Goal: Communication & Community: Answer question/provide support

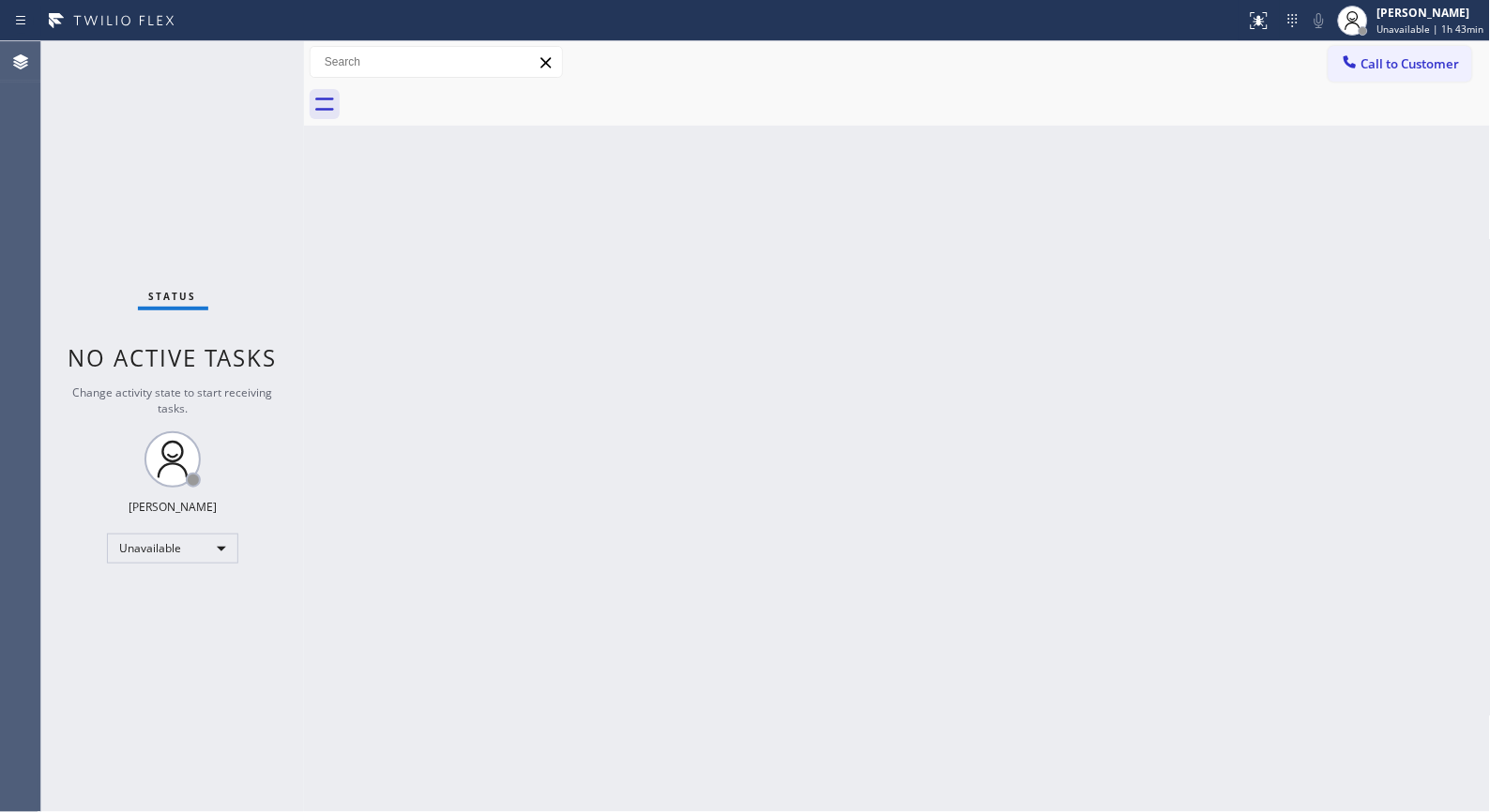
click at [94, 213] on div "Status No active tasks Change activity state to start receiving tasks. [PERSON_…" at bounding box center [173, 426] width 263 height 770
click at [735, 406] on div "Back to Dashboard Change Sender ID Customers Technicians Select a contact Outbo…" at bounding box center [897, 426] width 1186 height 770
click at [1403, 78] on button "Call to Customer" at bounding box center [1400, 63] width 144 height 36
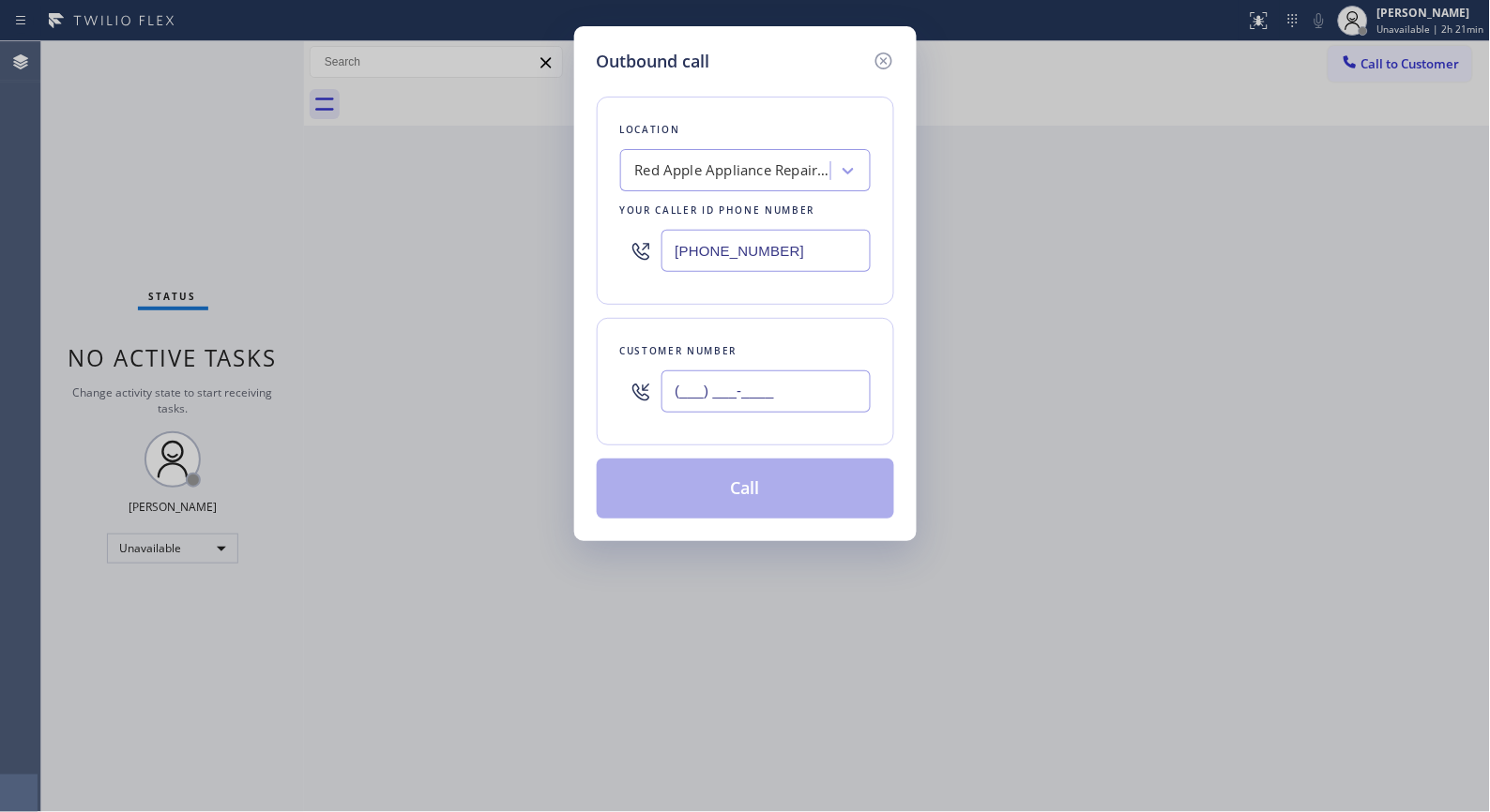
click at [839, 400] on input "(___) ___-____" at bounding box center [766, 392] width 209 height 43
paste input "213) 666-6116"
type input "[PHONE_NUMBER]"
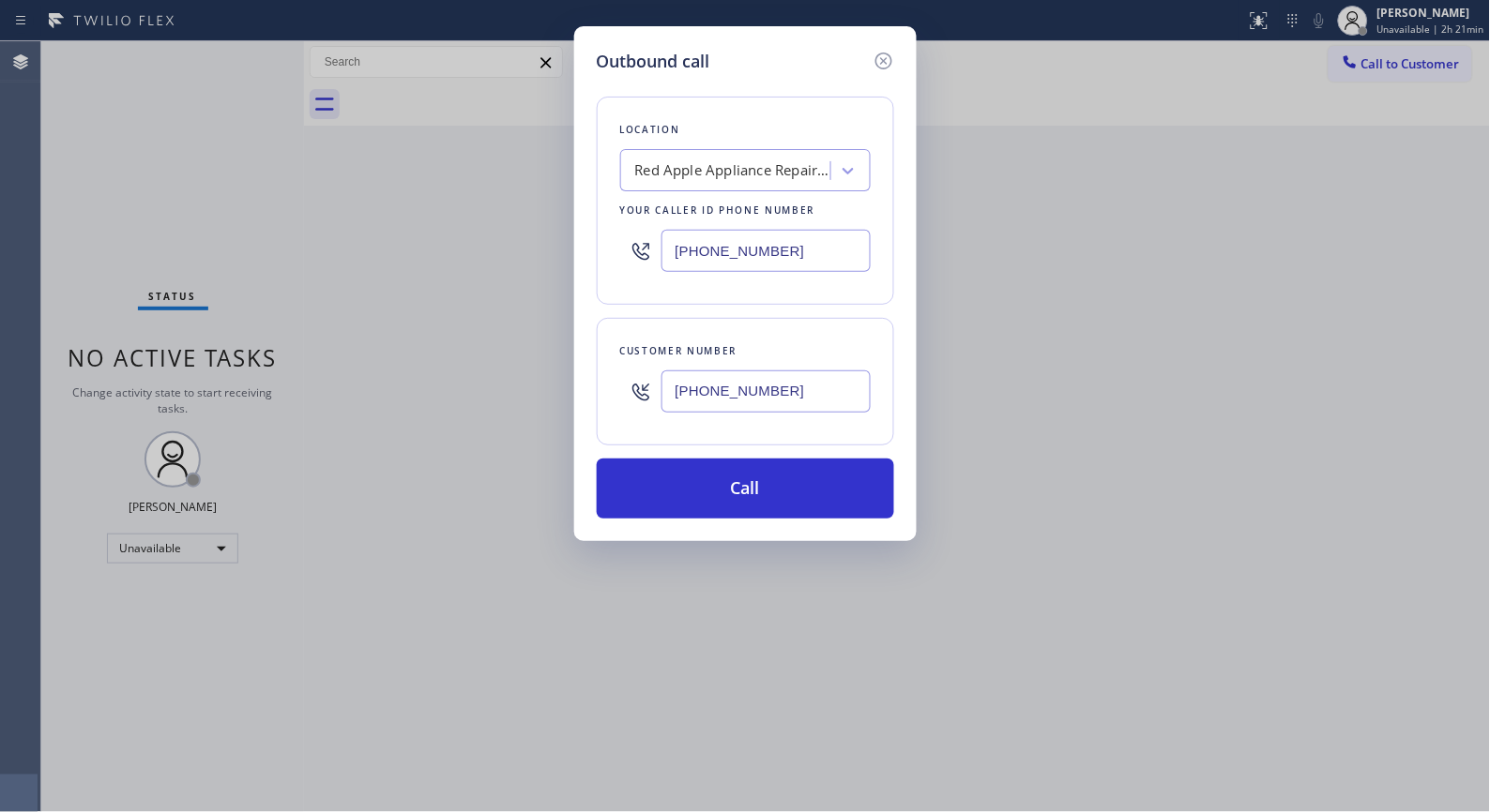
drag, startPoint x: 835, startPoint y: 248, endPoint x: 460, endPoint y: 66, distance: 416.8
click at [626, 227] on div "[PHONE_NUMBER]" at bounding box center [745, 250] width 251 height 60
paste input "323) 746-8035"
type input "[PHONE_NUMBER]"
drag, startPoint x: 801, startPoint y: 489, endPoint x: 811, endPoint y: 341, distance: 148.3
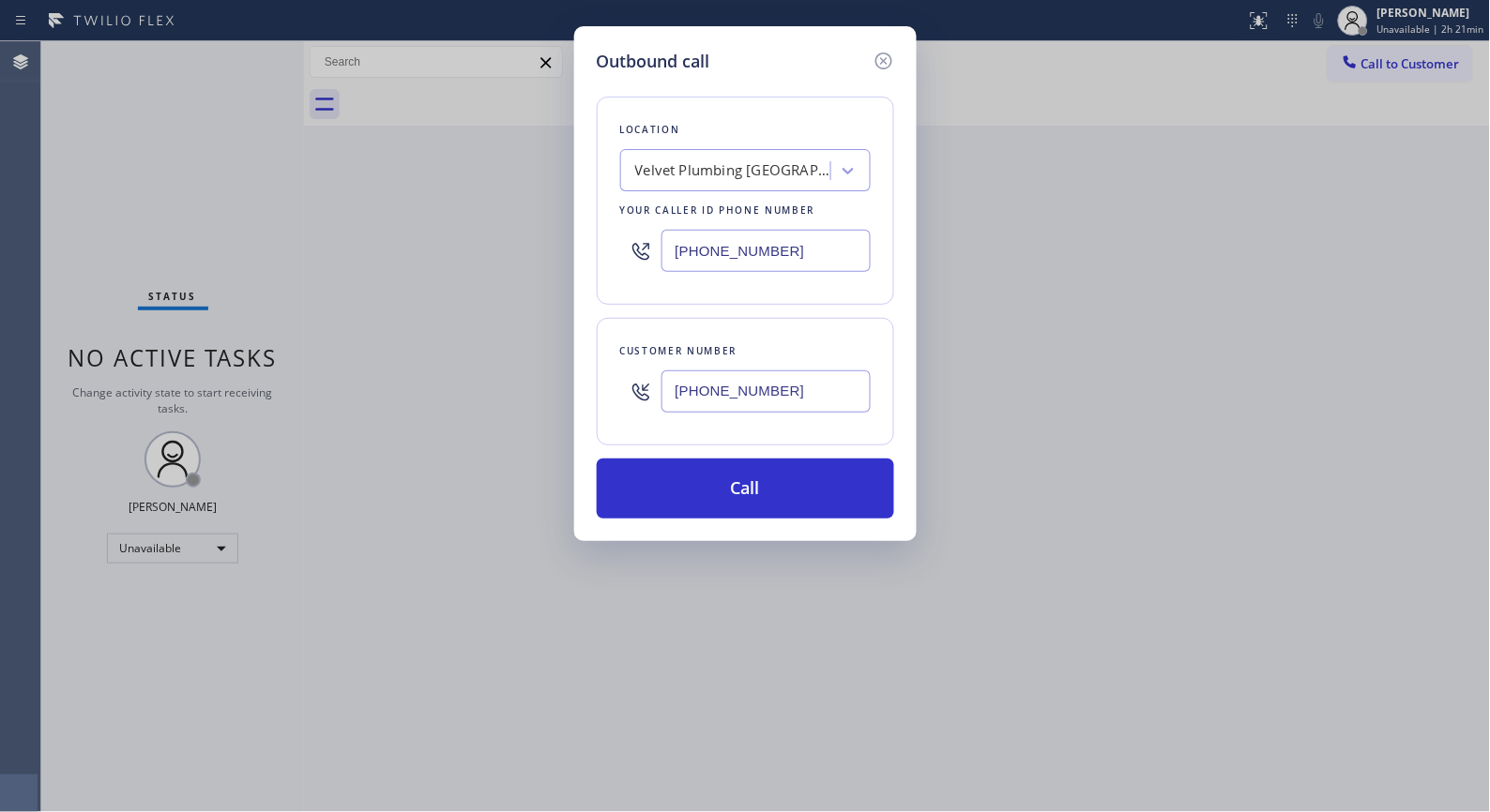
click at [800, 489] on button "Call" at bounding box center [746, 488] width 298 height 60
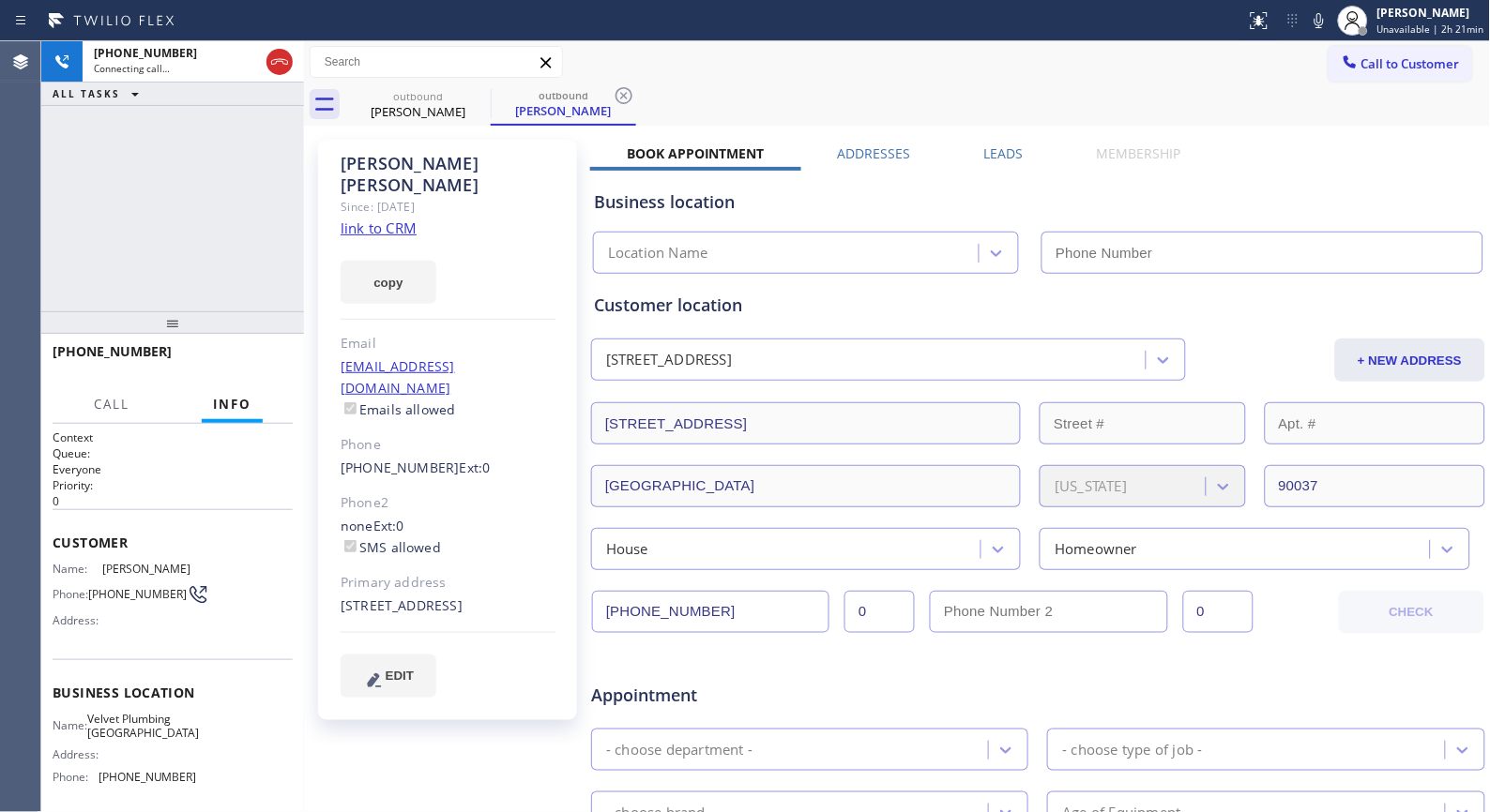
type input "[PHONE_NUMBER]"
click at [632, 95] on icon at bounding box center [624, 95] width 23 height 23
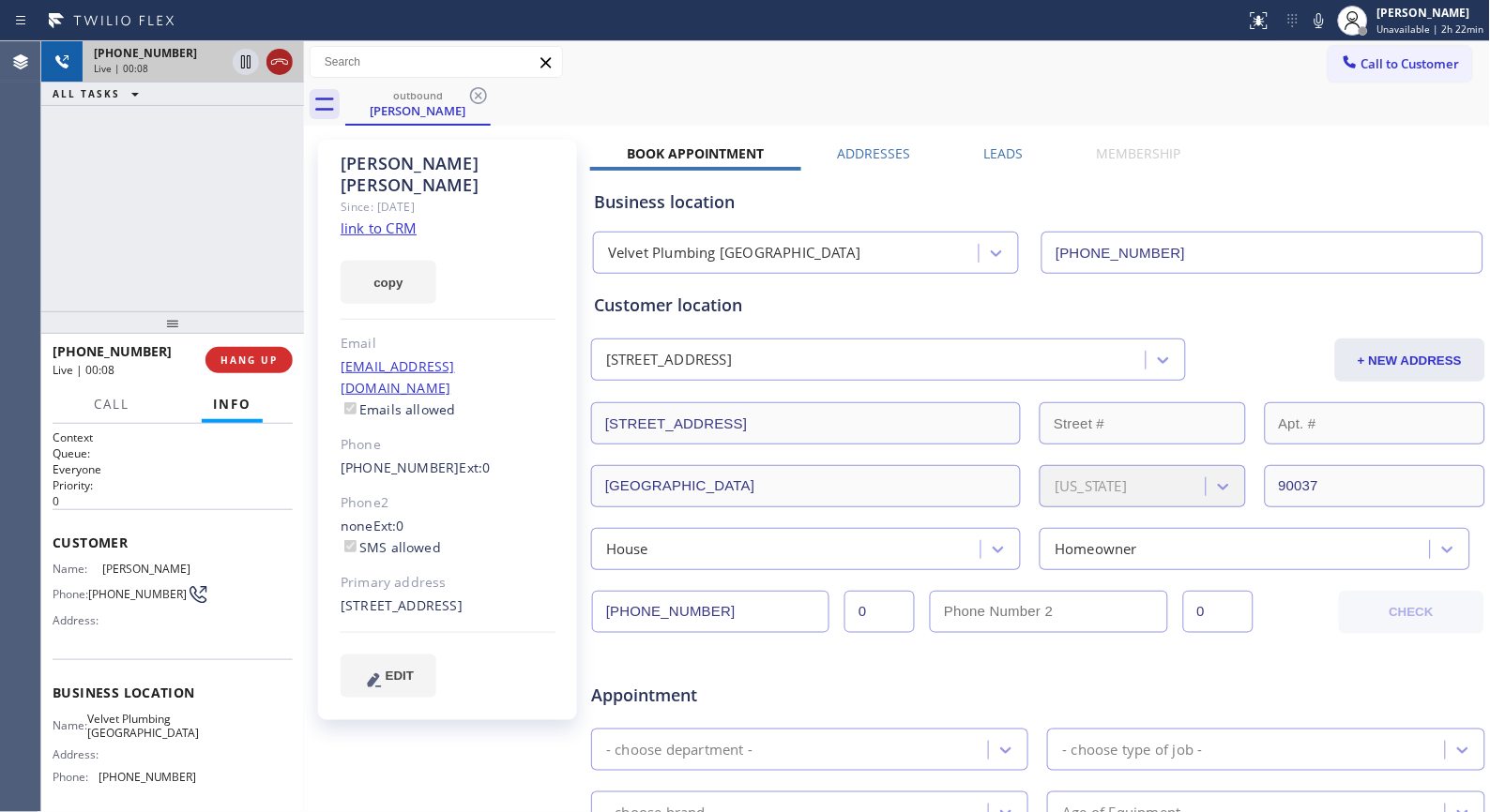
click at [274, 65] on icon at bounding box center [279, 61] width 23 height 23
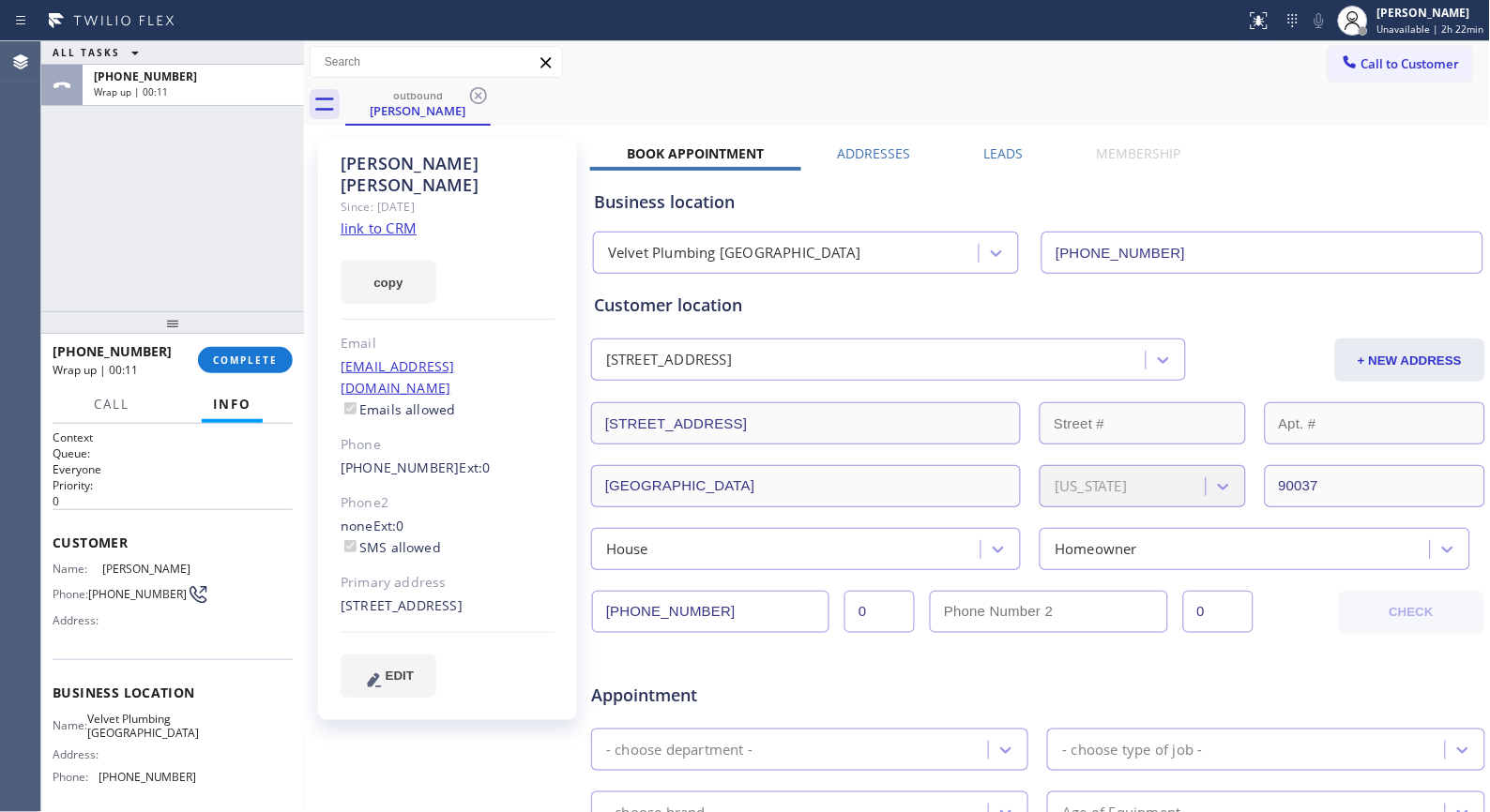
click at [796, 126] on div "[PERSON_NAME] Since: [DATE] link to CRM copy Email [EMAIL_ADDRESS][DOMAIN_NAME]…" at bounding box center [897, 738] width 1186 height 1224
drag, startPoint x: 145, startPoint y: 344, endPoint x: 55, endPoint y: 358, distance: 91.1
click at [55, 358] on div "[PHONE_NUMBER]" at bounding box center [118, 351] width 132 height 18
copy span "[PHONE_NUMBER]"
click at [270, 370] on button "COMPLETE" at bounding box center [246, 360] width 95 height 26
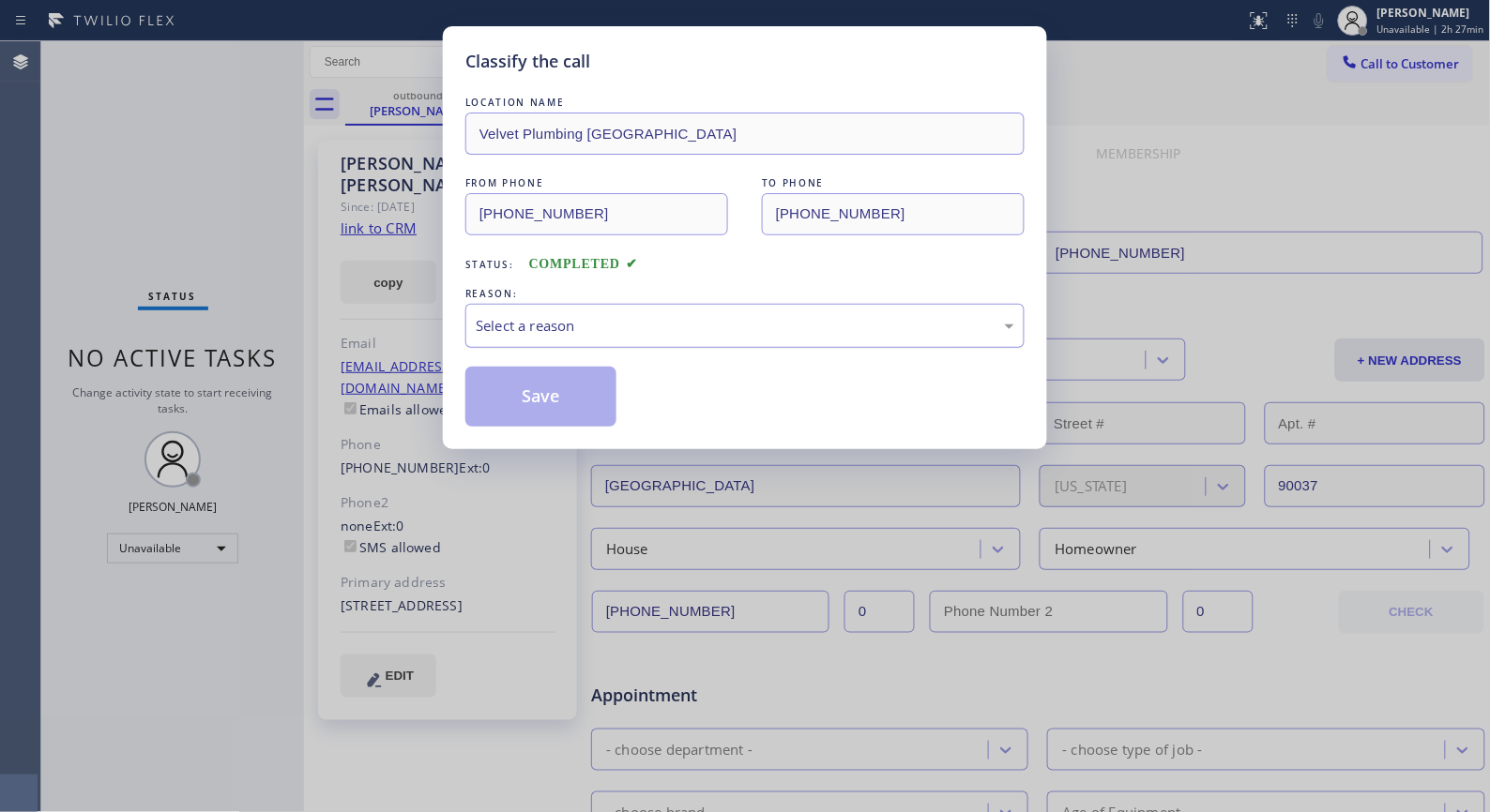
click at [726, 332] on div "Select a reason" at bounding box center [745, 326] width 539 height 22
click at [573, 396] on button "Save" at bounding box center [541, 397] width 151 height 60
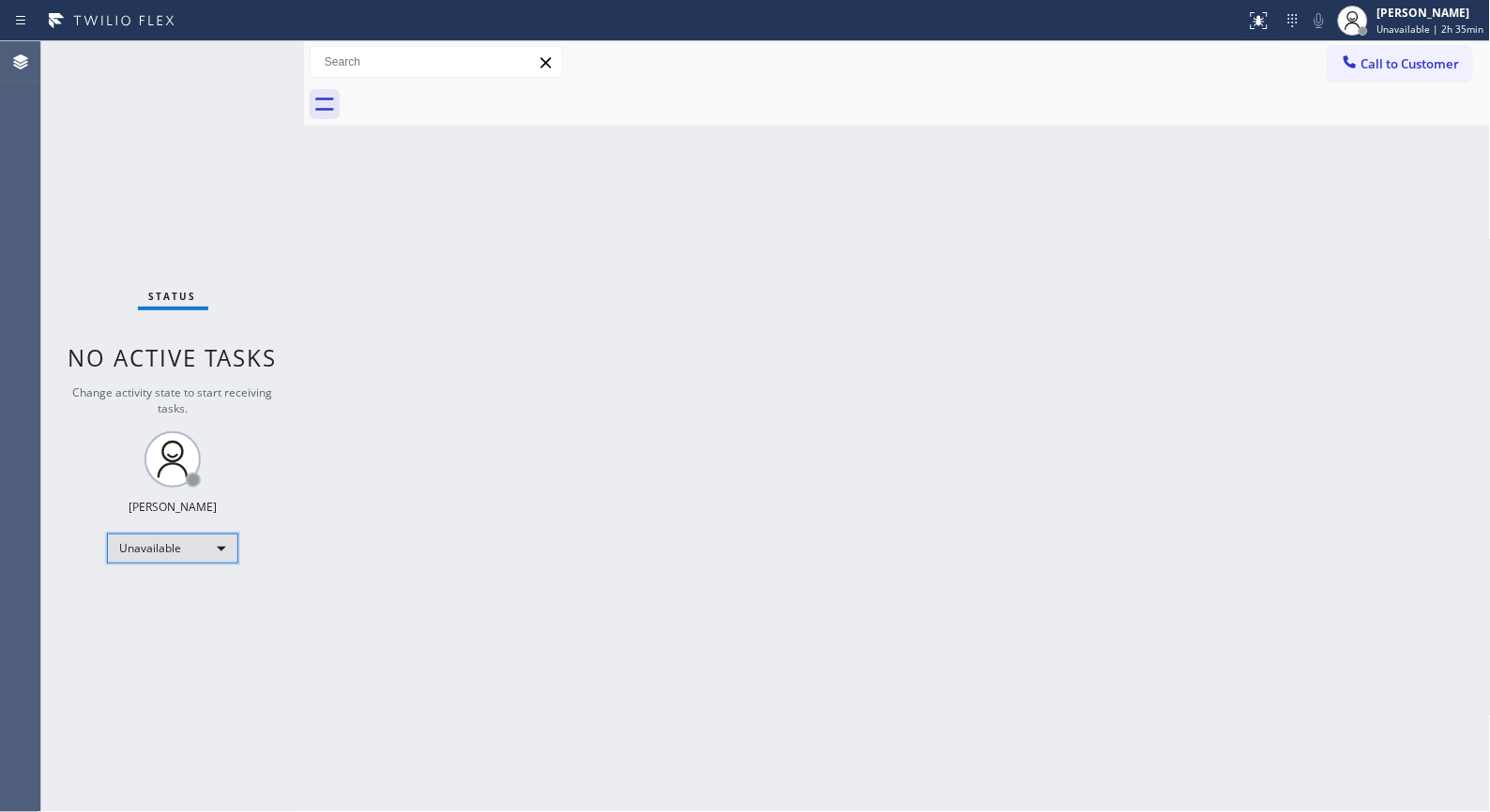
click at [231, 556] on div "Unavailable" at bounding box center [173, 548] width 131 height 30
click at [153, 648] on li "Break" at bounding box center [172, 643] width 128 height 23
click at [1006, 457] on div "Back to Dashboard Change Sender ID Customers Technicians Select a contact Outbo…" at bounding box center [897, 426] width 1186 height 770
click at [1175, 210] on div "Back to Dashboard Change Sender ID Customers Technicians Select a contact Outbo…" at bounding box center [897, 426] width 1186 height 770
click at [537, 273] on div "Back to Dashboard Change Sender ID Customers Technicians Select a contact Outbo…" at bounding box center [897, 426] width 1186 height 770
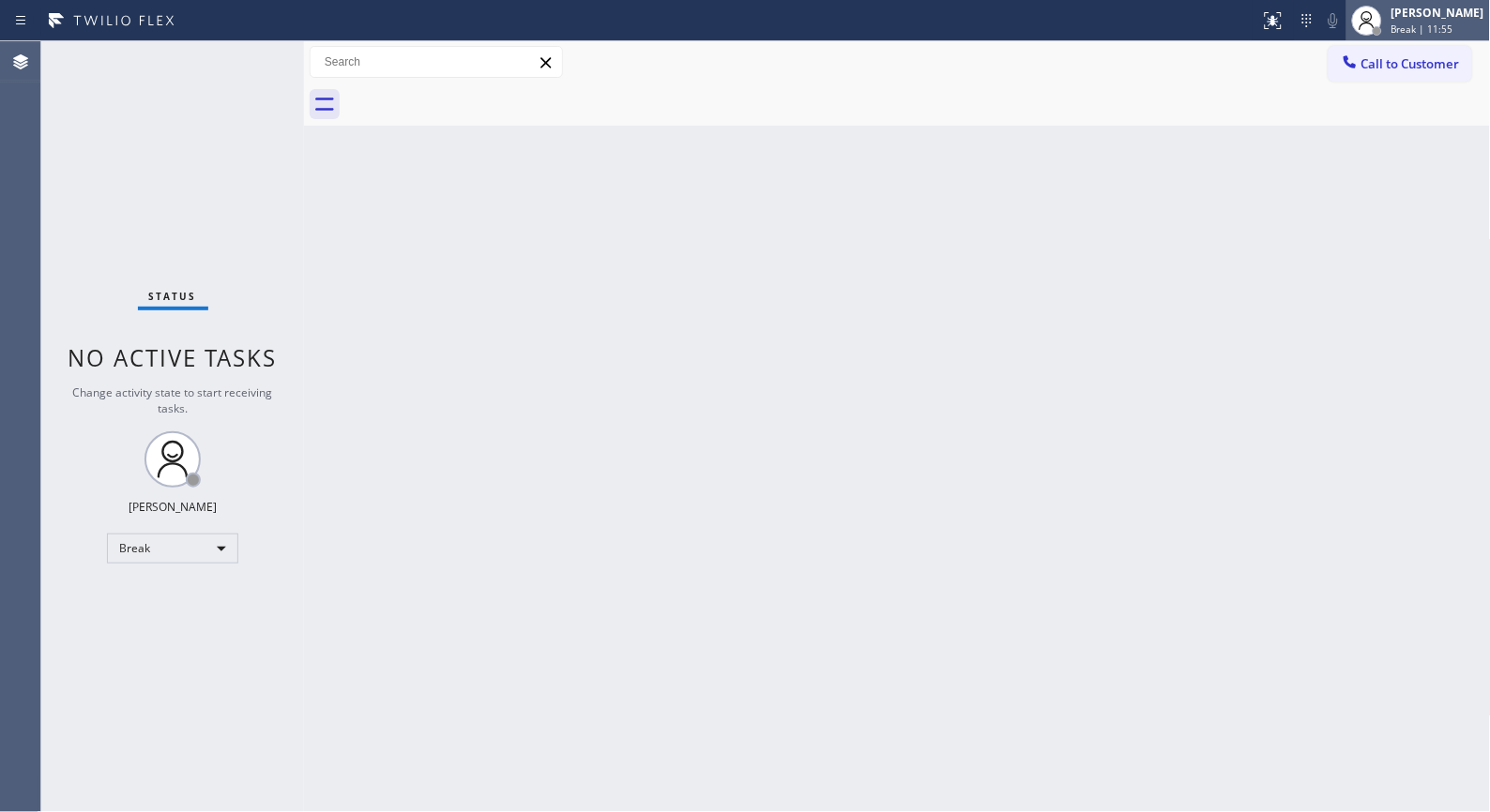
click at [1446, 5] on div "[PERSON_NAME]" at bounding box center [1438, 13] width 93 height 16
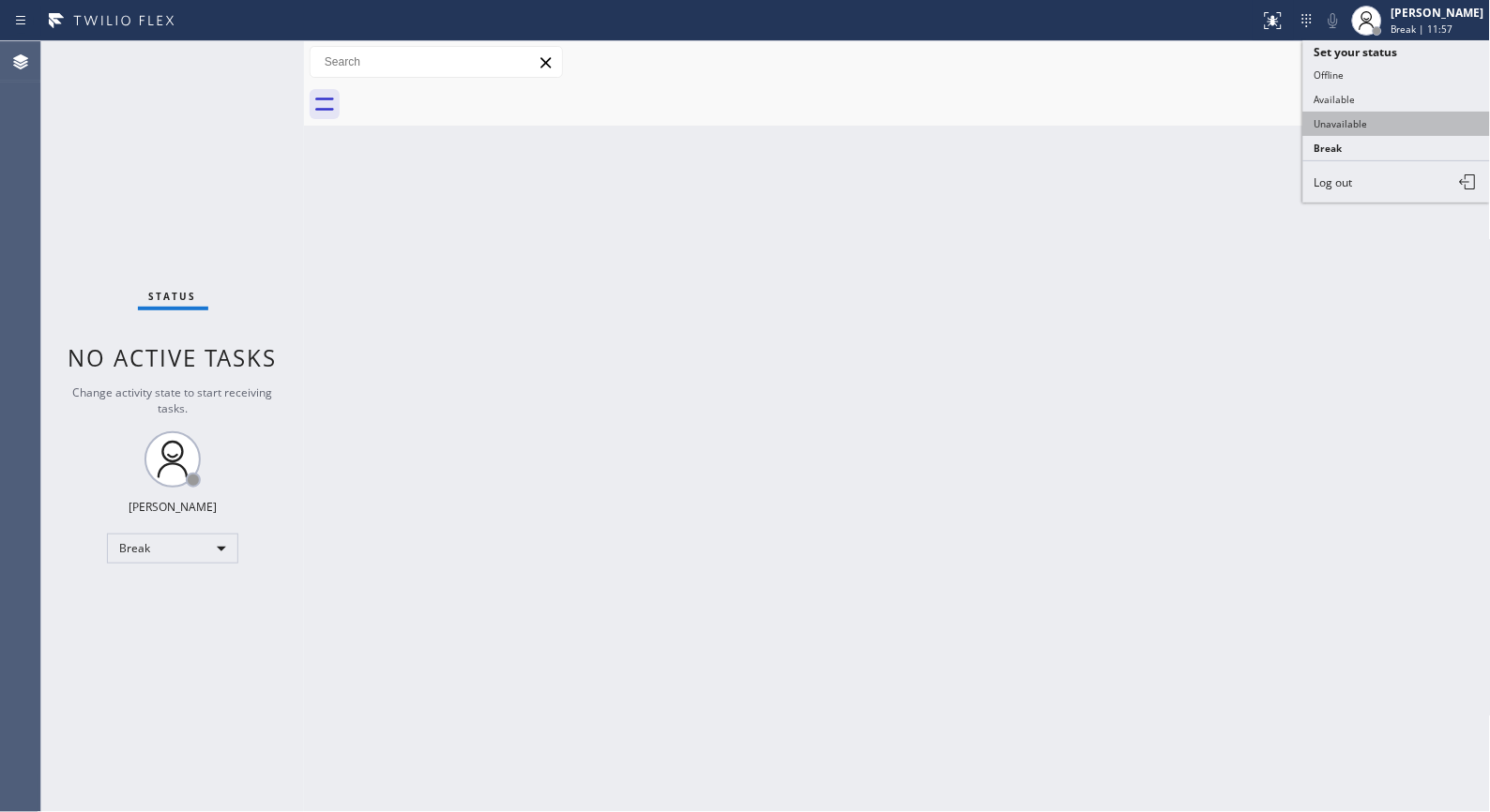
drag, startPoint x: 1349, startPoint y: 96, endPoint x: 1345, endPoint y: 125, distance: 29.3
click at [1345, 125] on ul "Set your status Offline Available Unavailable Break Log out" at bounding box center [1397, 122] width 187 height 163
click at [1345, 125] on button "Unavailable" at bounding box center [1397, 124] width 187 height 25
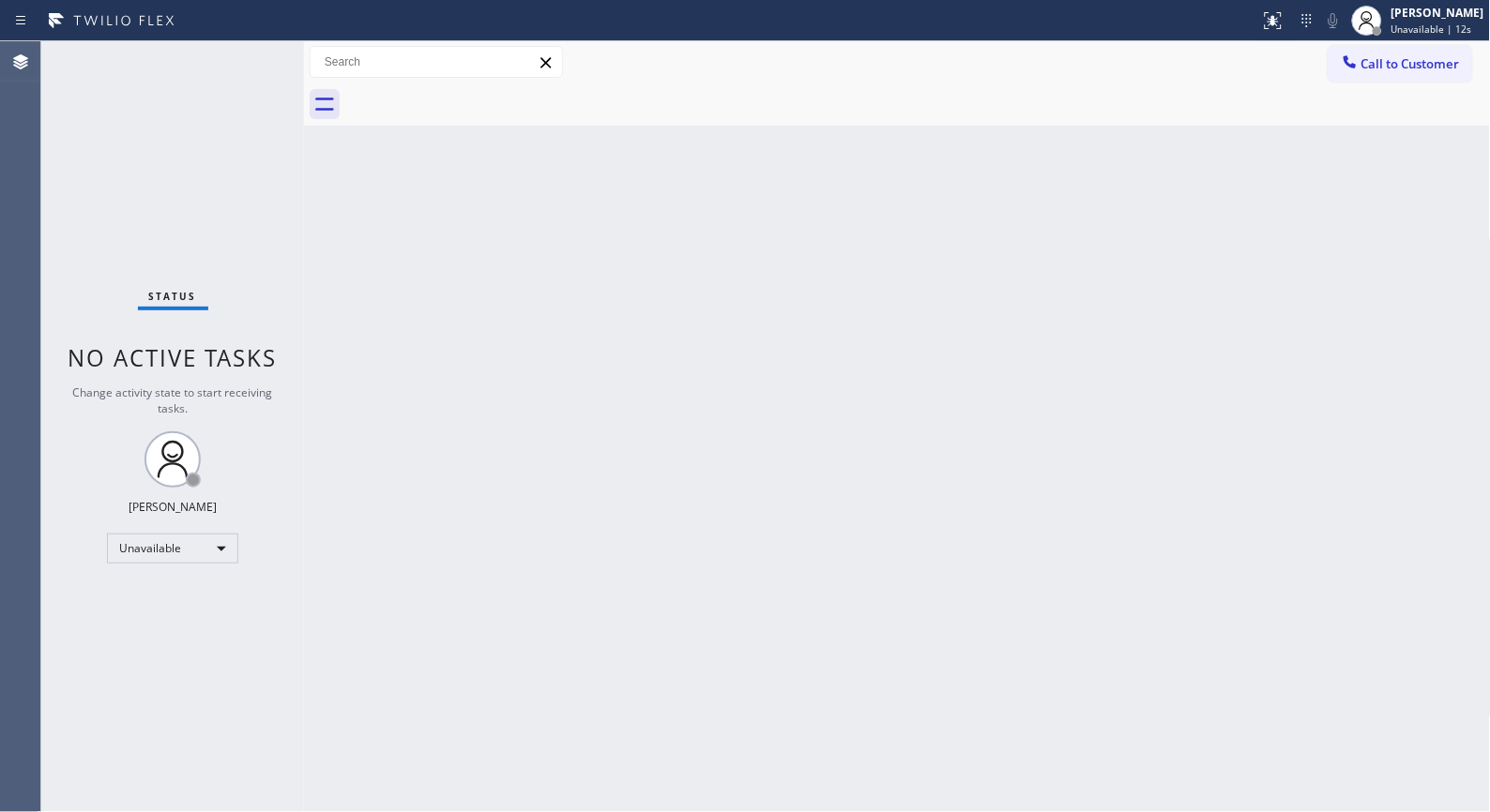
click at [166, 198] on div "Status No active tasks Change activity state to start receiving tasks. [PERSON_…" at bounding box center [173, 426] width 263 height 770
click at [823, 357] on div "Back to Dashboard Change Sender ID Customers Technicians Select a contact Outbo…" at bounding box center [897, 426] width 1186 height 770
click at [665, 293] on div "Back to Dashboard Change Sender ID Customers Technicians Select a contact Outbo…" at bounding box center [897, 426] width 1186 height 770
click at [950, 371] on div "Back to Dashboard Change Sender ID Customers Technicians Select a contact Outbo…" at bounding box center [897, 426] width 1186 height 770
drag, startPoint x: 851, startPoint y: 514, endPoint x: 269, endPoint y: 2, distance: 775.2
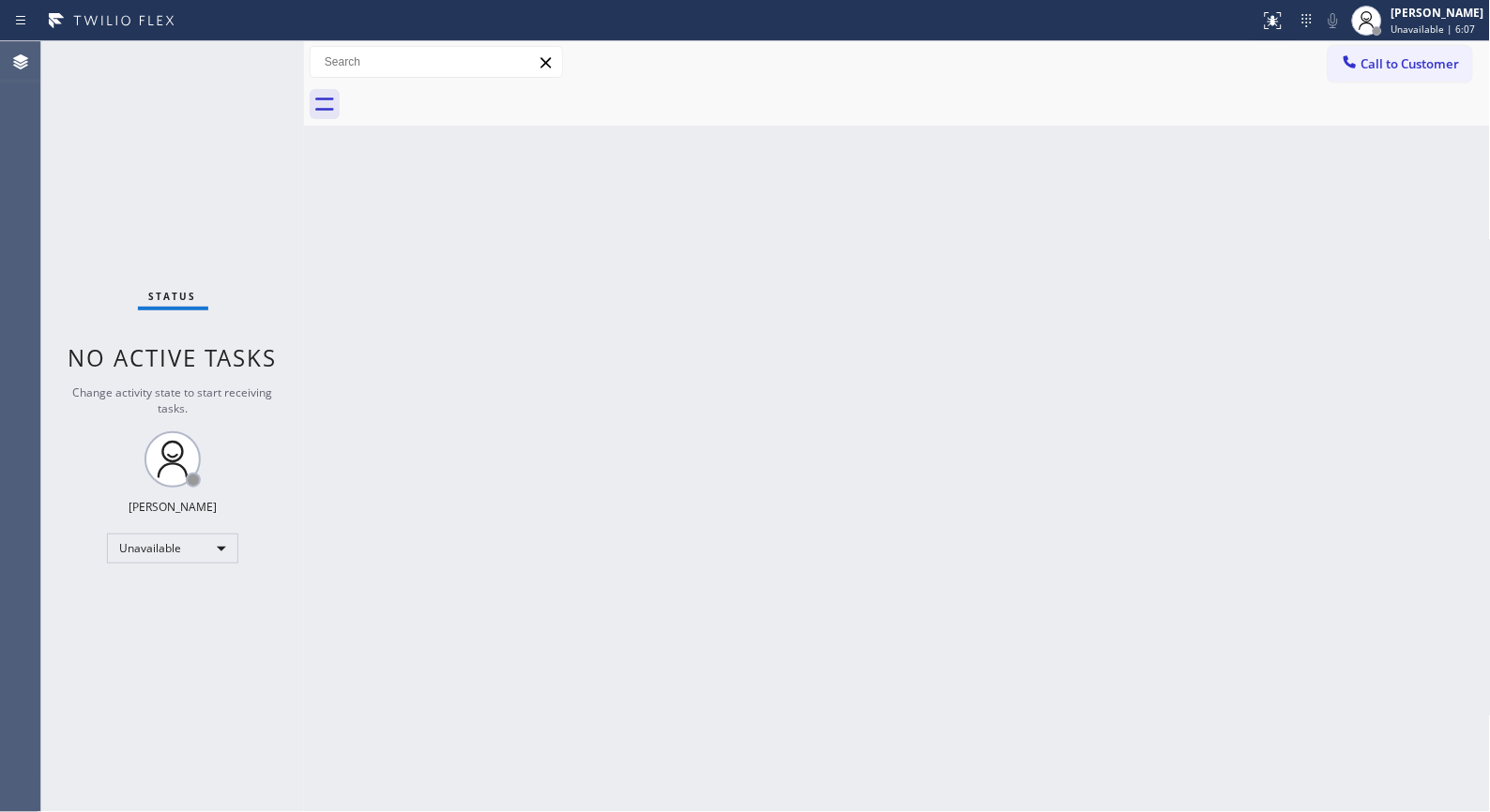
click at [798, 475] on div "Back to Dashboard Change Sender ID Customers Technicians Select a contact Outbo…" at bounding box center [897, 426] width 1186 height 770
drag, startPoint x: 783, startPoint y: 390, endPoint x: 705, endPoint y: 343, distance: 91.1
click at [783, 390] on div "Back to Dashboard Change Sender ID Customers Technicians Select a contact Outbo…" at bounding box center [897, 426] width 1186 height 770
drag, startPoint x: 1371, startPoint y: 66, endPoint x: 832, endPoint y: 294, distance: 585.2
click at [1366, 66] on span "Call to Customer" at bounding box center [1410, 63] width 98 height 17
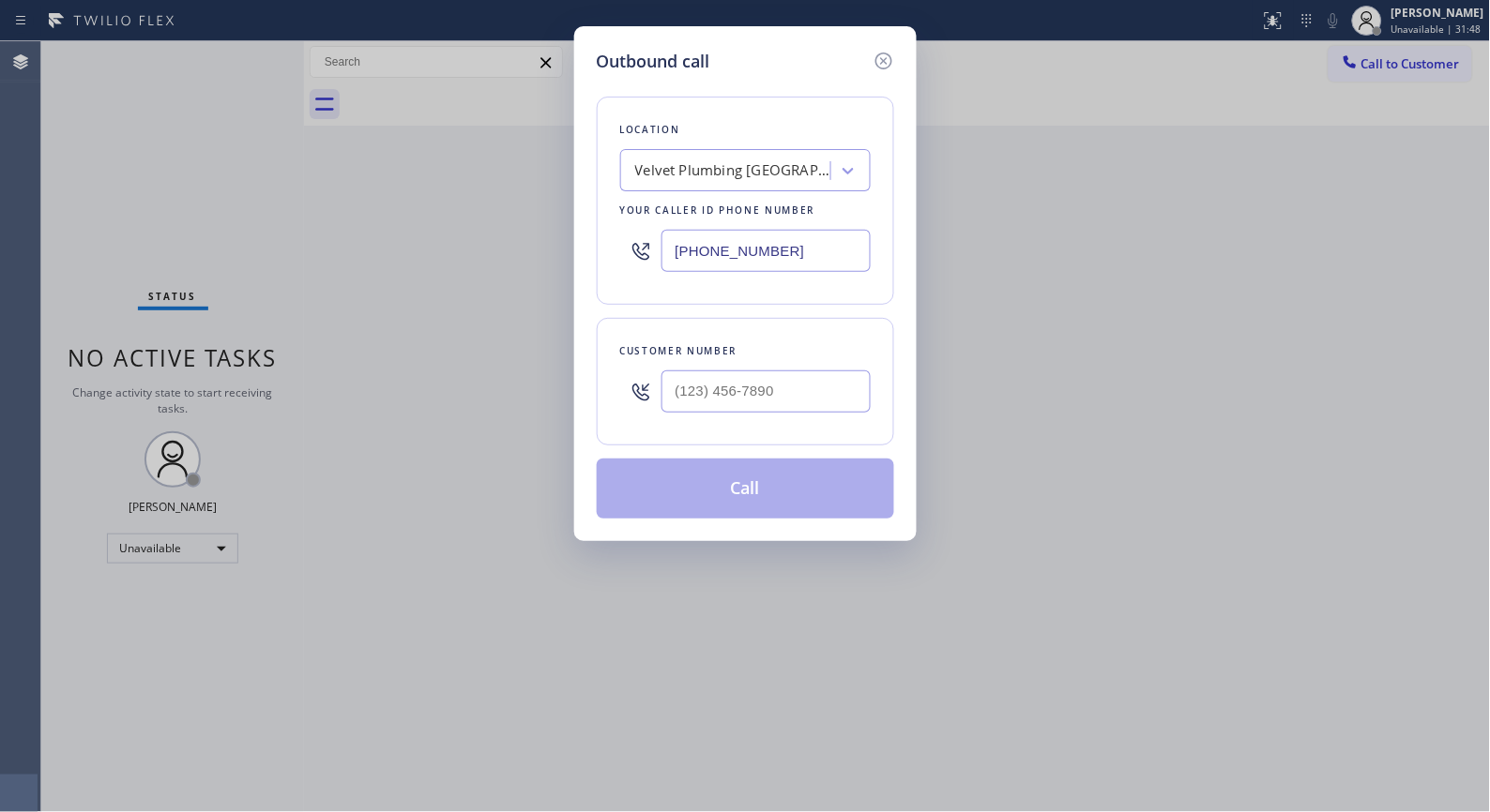
drag, startPoint x: 825, startPoint y: 257, endPoint x: 562, endPoint y: 223, distance: 265.2
click at [566, 226] on div "Outbound call Location Velvet Plumbing [GEOGRAPHIC_DATA] Your caller id phone n…" at bounding box center [745, 406] width 1490 height 812
paste input "408) 761-6296"
type input "[PHONE_NUMBER]"
drag, startPoint x: 729, startPoint y: 375, endPoint x: 624, endPoint y: 368, distance: 105.2
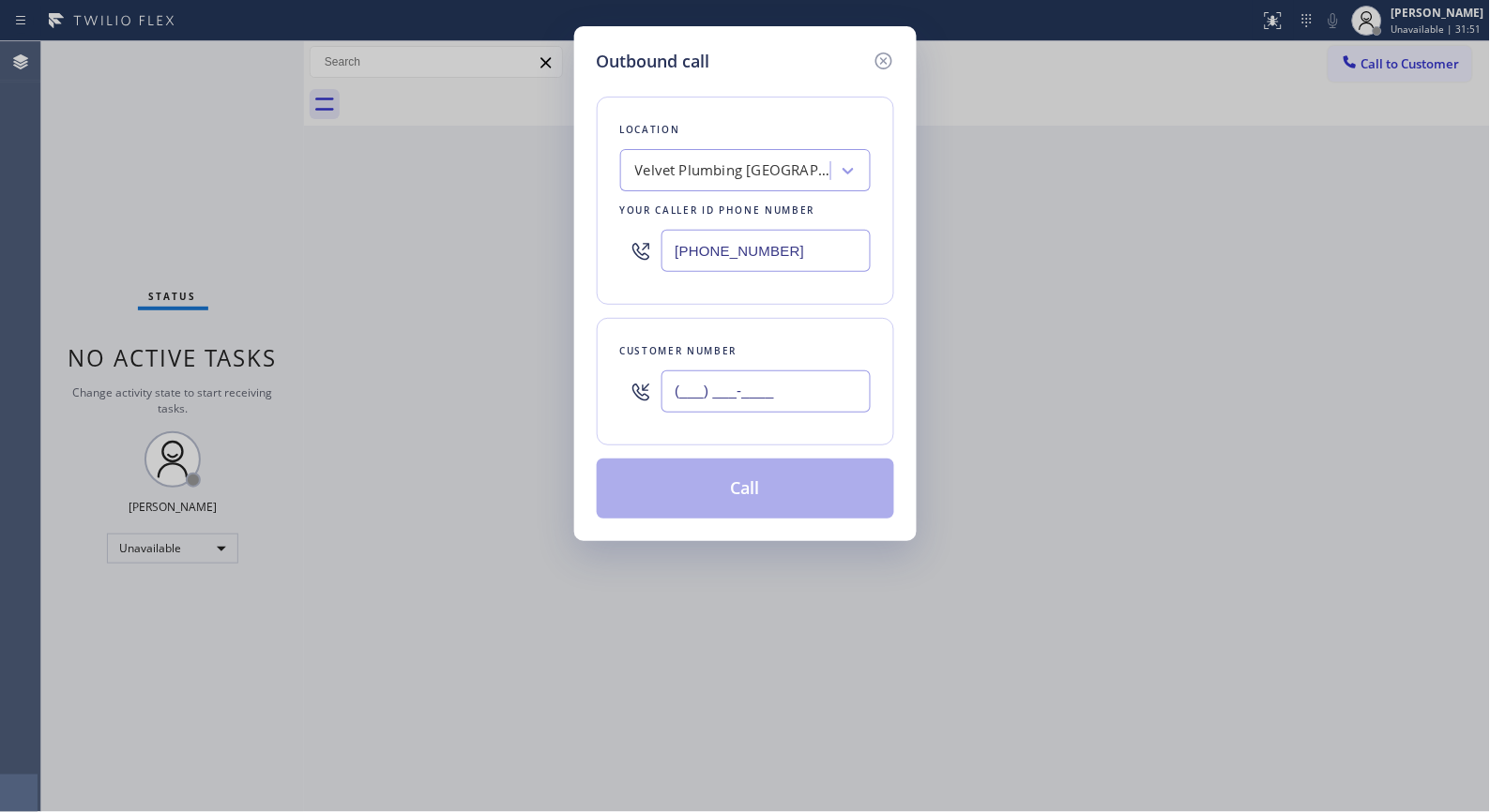
click at [632, 372] on div "(___) ___-____" at bounding box center [745, 391] width 251 height 60
paste input "408) 761-6296"
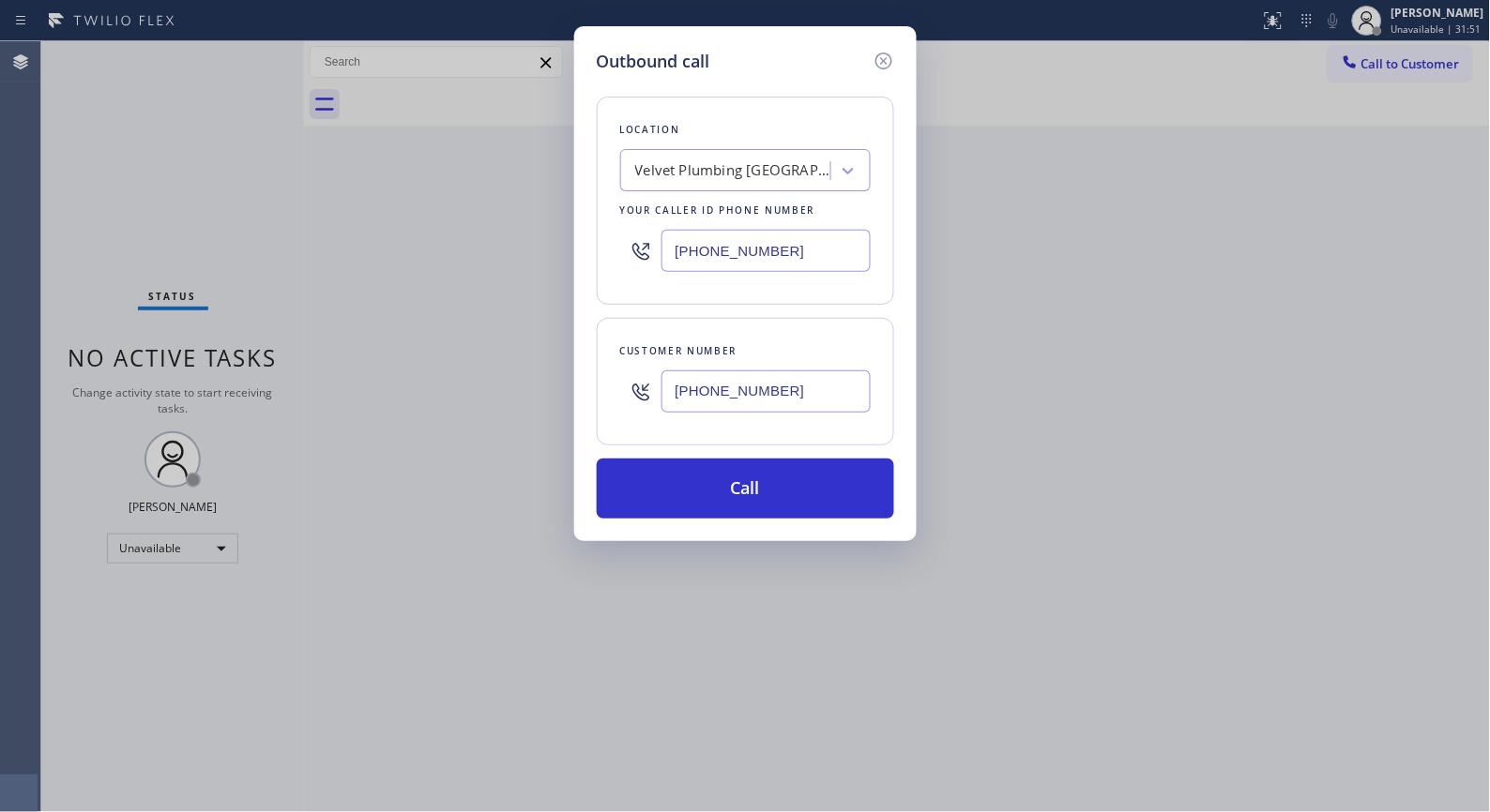
type input "[PHONE_NUMBER]"
drag, startPoint x: 812, startPoint y: 250, endPoint x: 649, endPoint y: 241, distance: 163.2
click at [650, 241] on div "[PHONE_NUMBER]" at bounding box center [745, 250] width 251 height 60
paste input "408) 539-2909"
type input "[PHONE_NUMBER]"
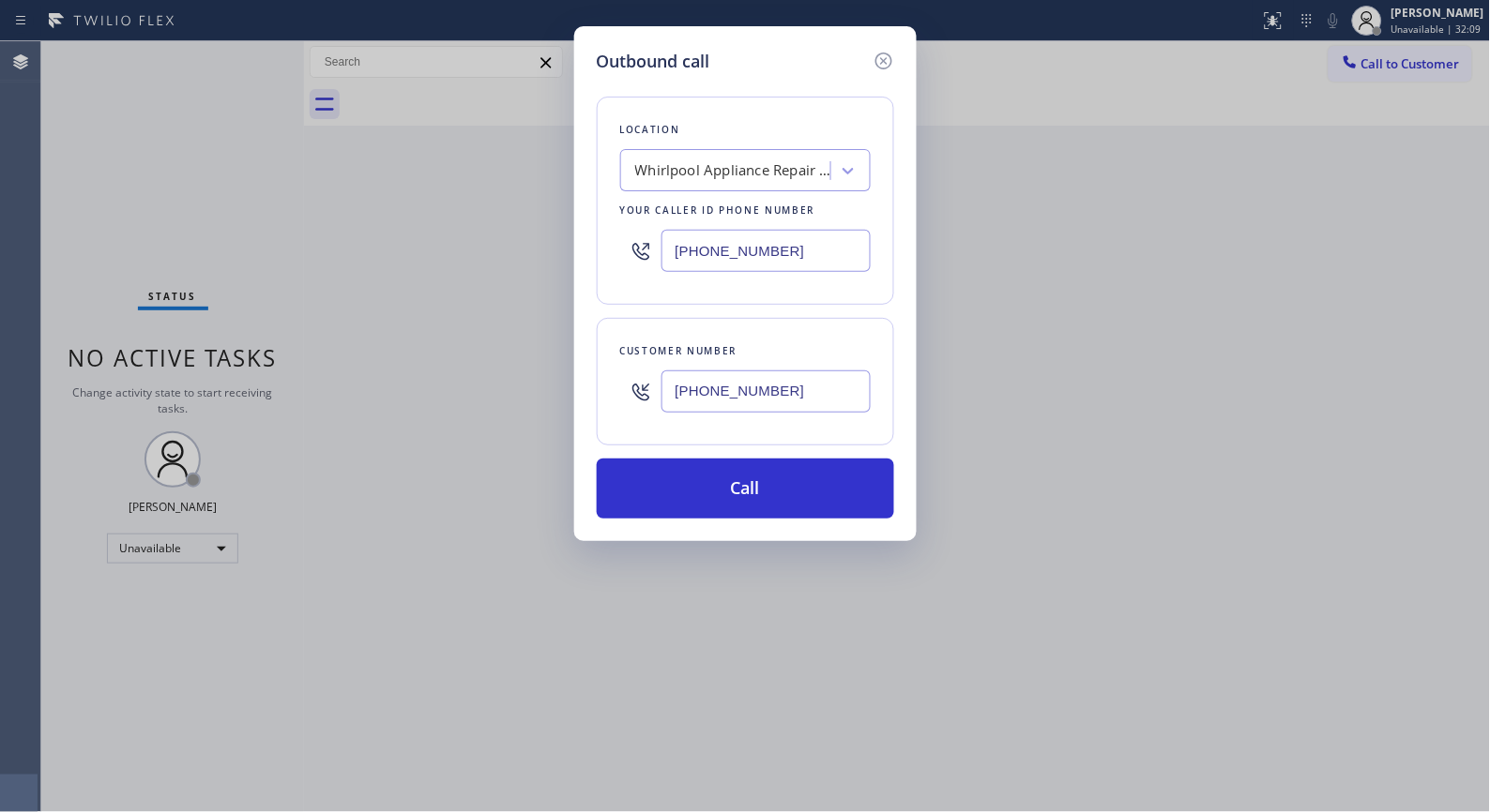
drag, startPoint x: 787, startPoint y: 390, endPoint x: 567, endPoint y: 361, distance: 221.9
click at [564, 391] on div "Outbound call Location [GEOGRAPHIC_DATA] Appliance Repair [GEOGRAPHIC_DATA][PER…" at bounding box center [745, 406] width 1490 height 812
paste input "text"
type input "[PHONE_NUMBER]"
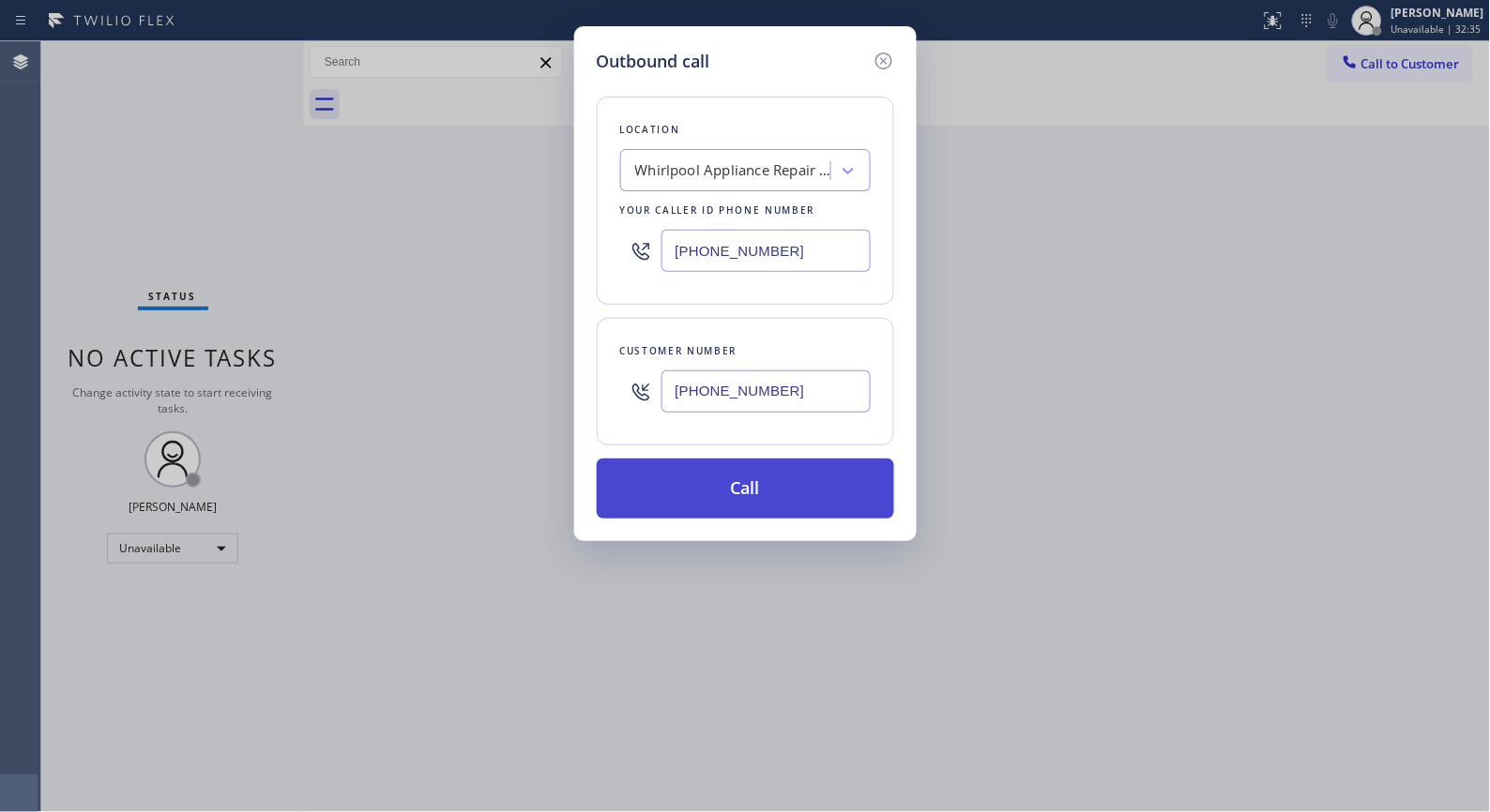
click at [754, 492] on button "Call" at bounding box center [746, 488] width 298 height 60
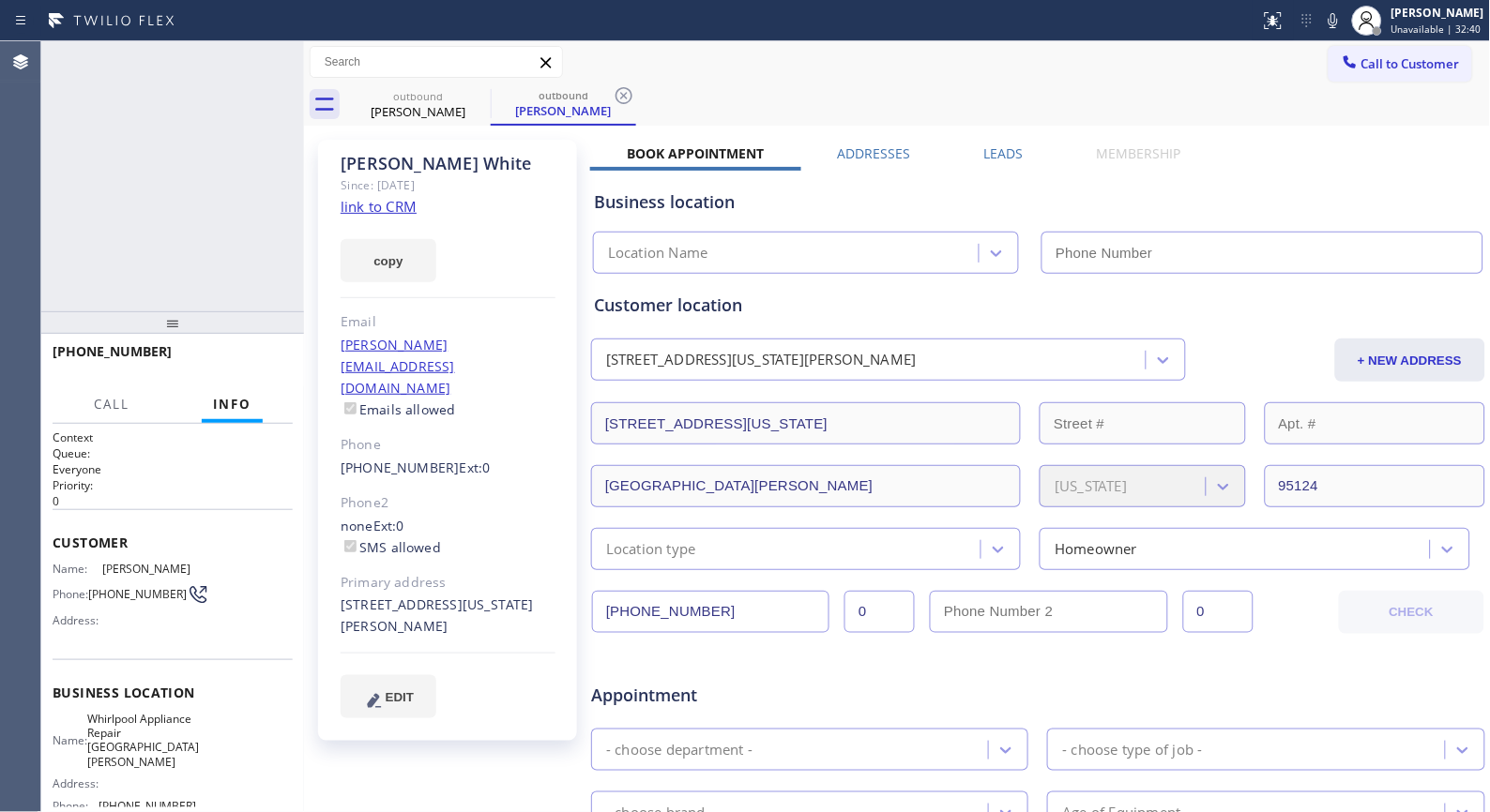
type input "[PHONE_NUMBER]"
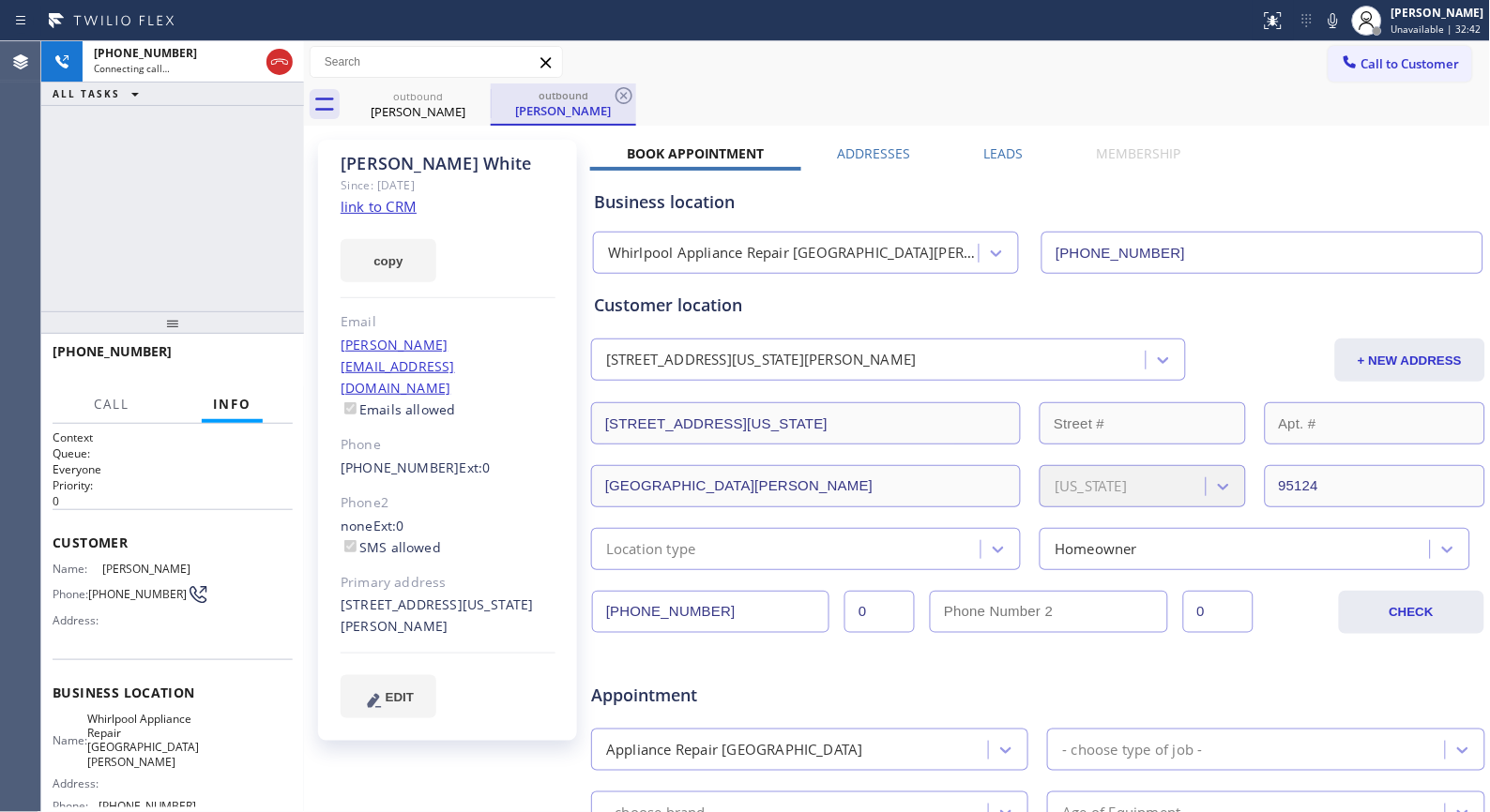
click at [611, 92] on div "outbound" at bounding box center [563, 95] width 142 height 14
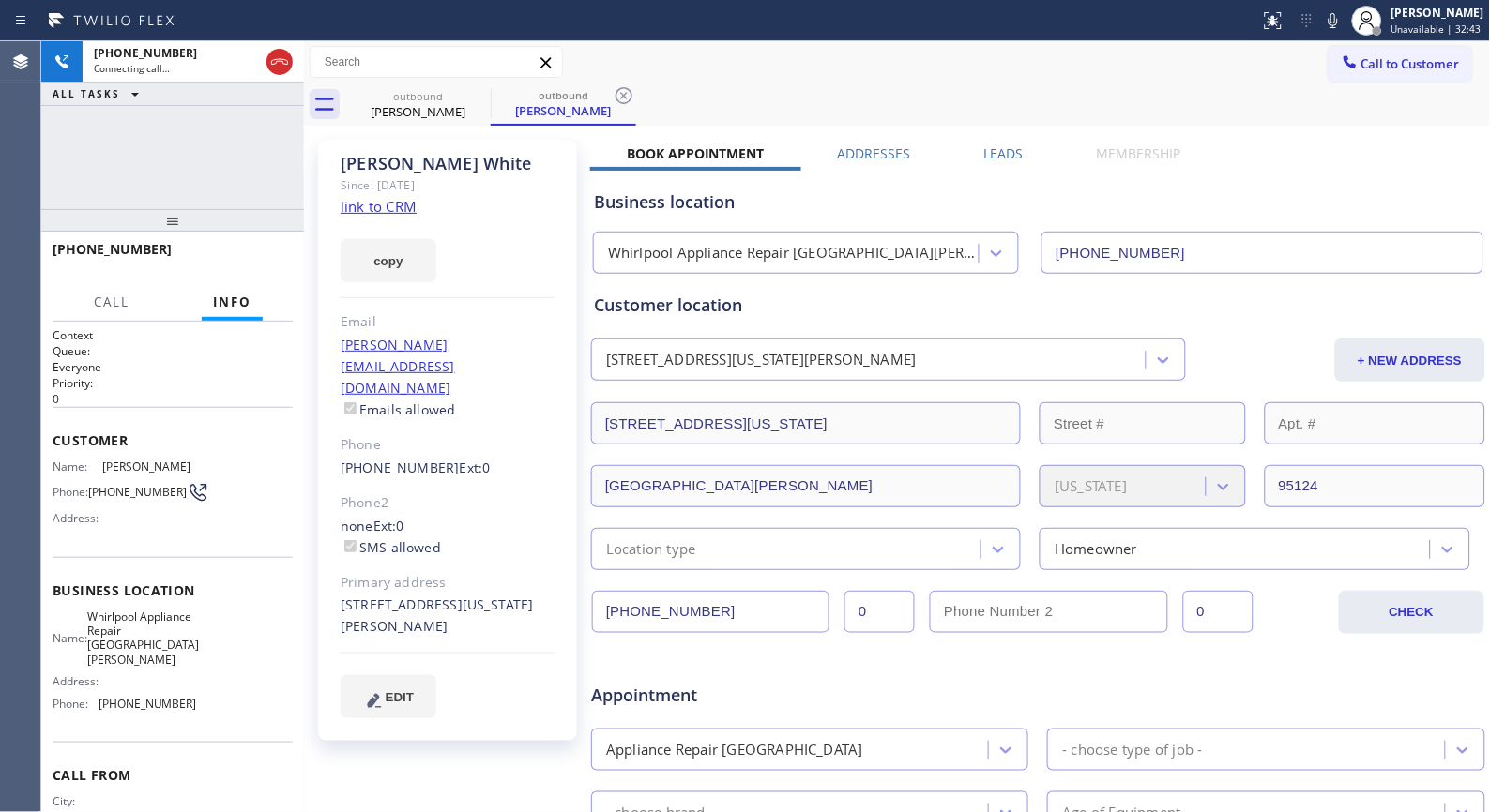
drag, startPoint x: 171, startPoint y: 321, endPoint x: 207, endPoint y: 220, distance: 107.2
click at [207, 220] on div at bounding box center [173, 220] width 263 height 23
click at [621, 107] on div at bounding box center [624, 95] width 23 height 23
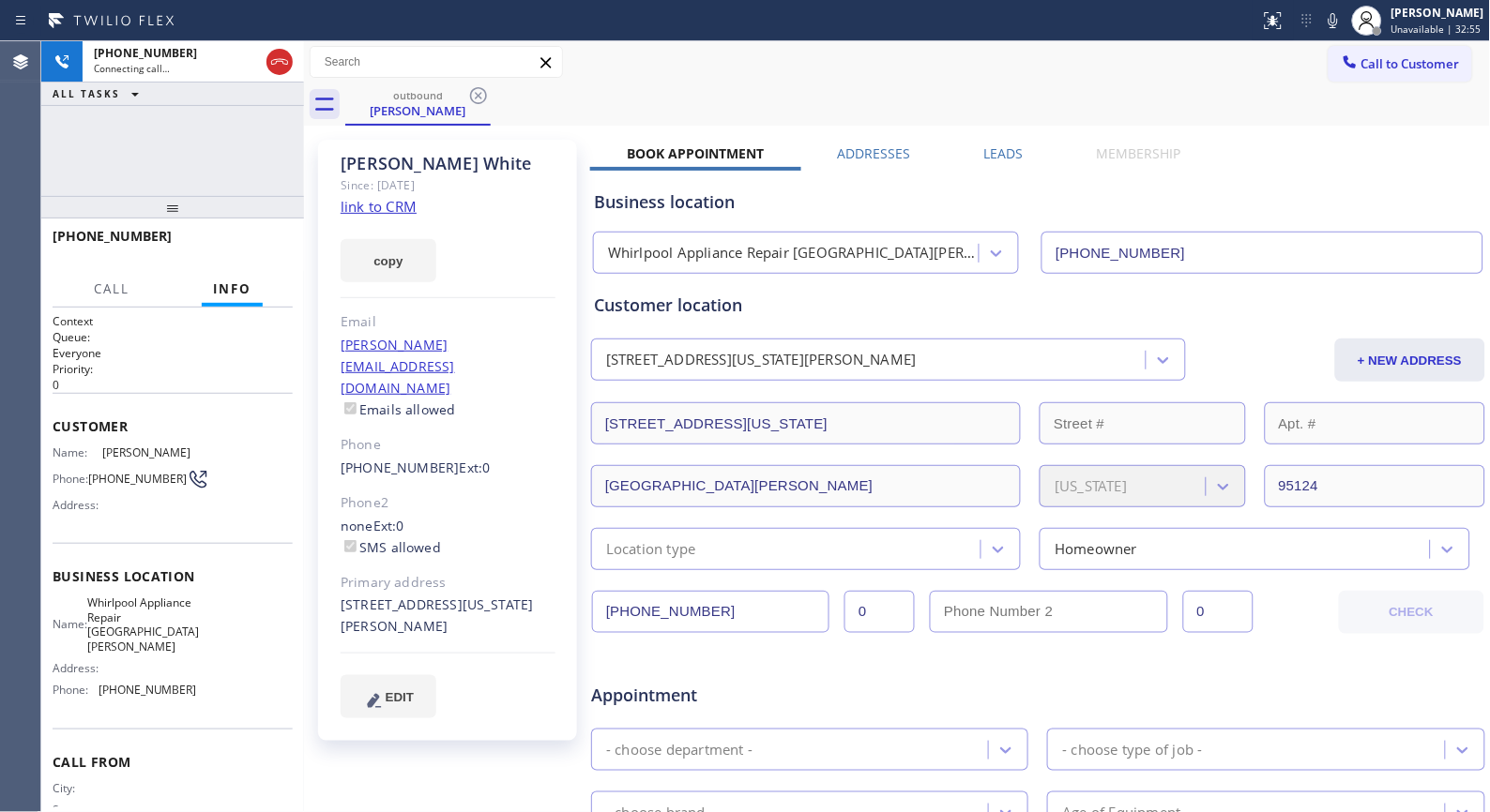
click at [189, 200] on div at bounding box center [173, 207] width 263 height 23
drag, startPoint x: 91, startPoint y: 236, endPoint x: 48, endPoint y: 238, distance: 43.0
click at [48, 238] on div "[PHONE_NUMBER]" at bounding box center [173, 244] width 263 height 53
click at [245, 232] on button "HANG UP" at bounding box center [249, 245] width 87 height 26
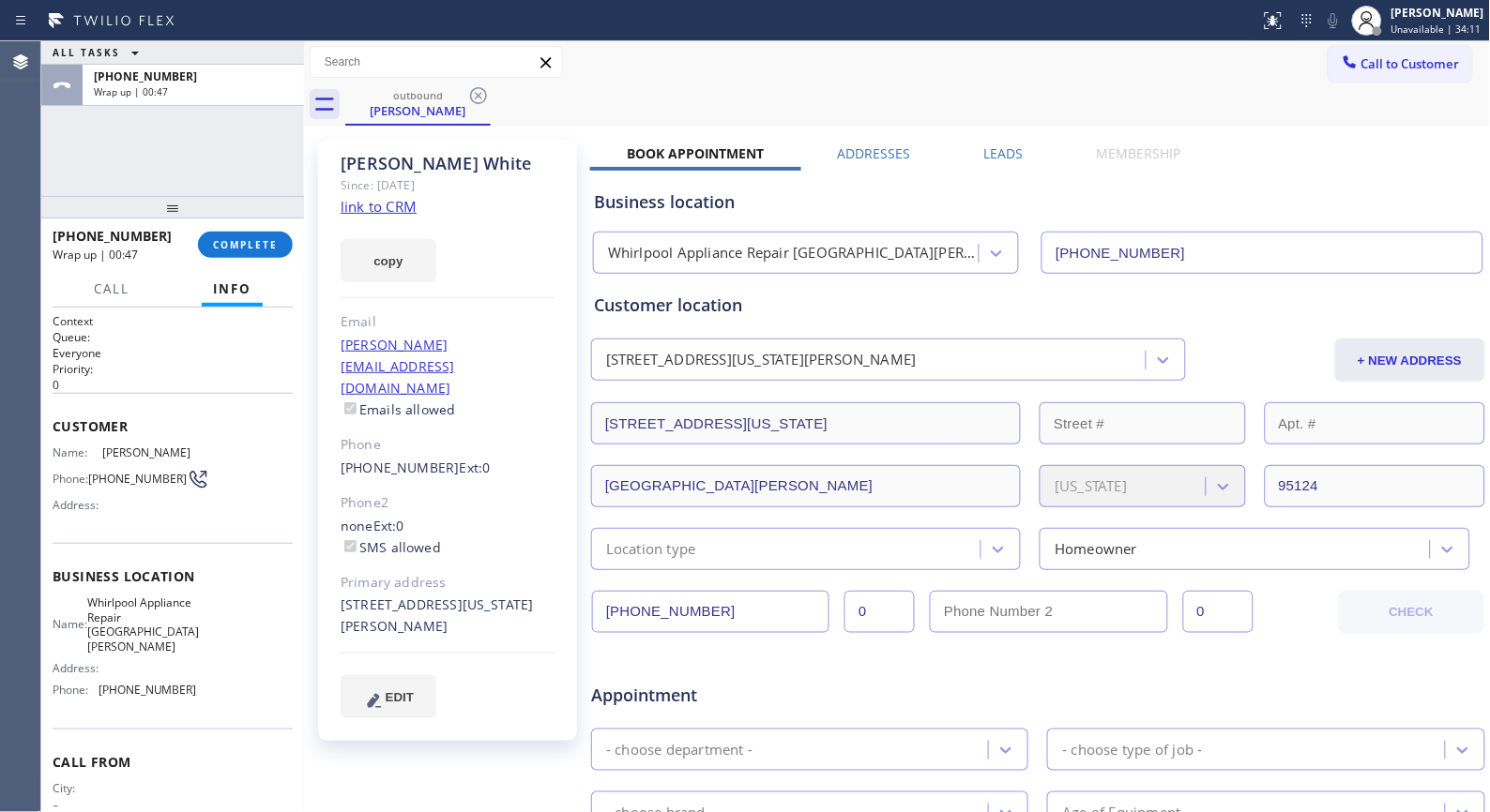
click at [165, 189] on div "ALL TASKS ALL TASKS ACTIVE TASKS TASKS IN WRAP UP [PHONE_NUMBER] Wrap up | 00:47" at bounding box center [173, 119] width 263 height 155
drag, startPoint x: 158, startPoint y: 235, endPoint x: 55, endPoint y: 230, distance: 103.1
click at [55, 230] on div "[PHONE_NUMBER]" at bounding box center [118, 236] width 132 height 18
copy span "[PHONE_NUMBER]"
drag, startPoint x: 251, startPoint y: 250, endPoint x: 245, endPoint y: 223, distance: 27.7
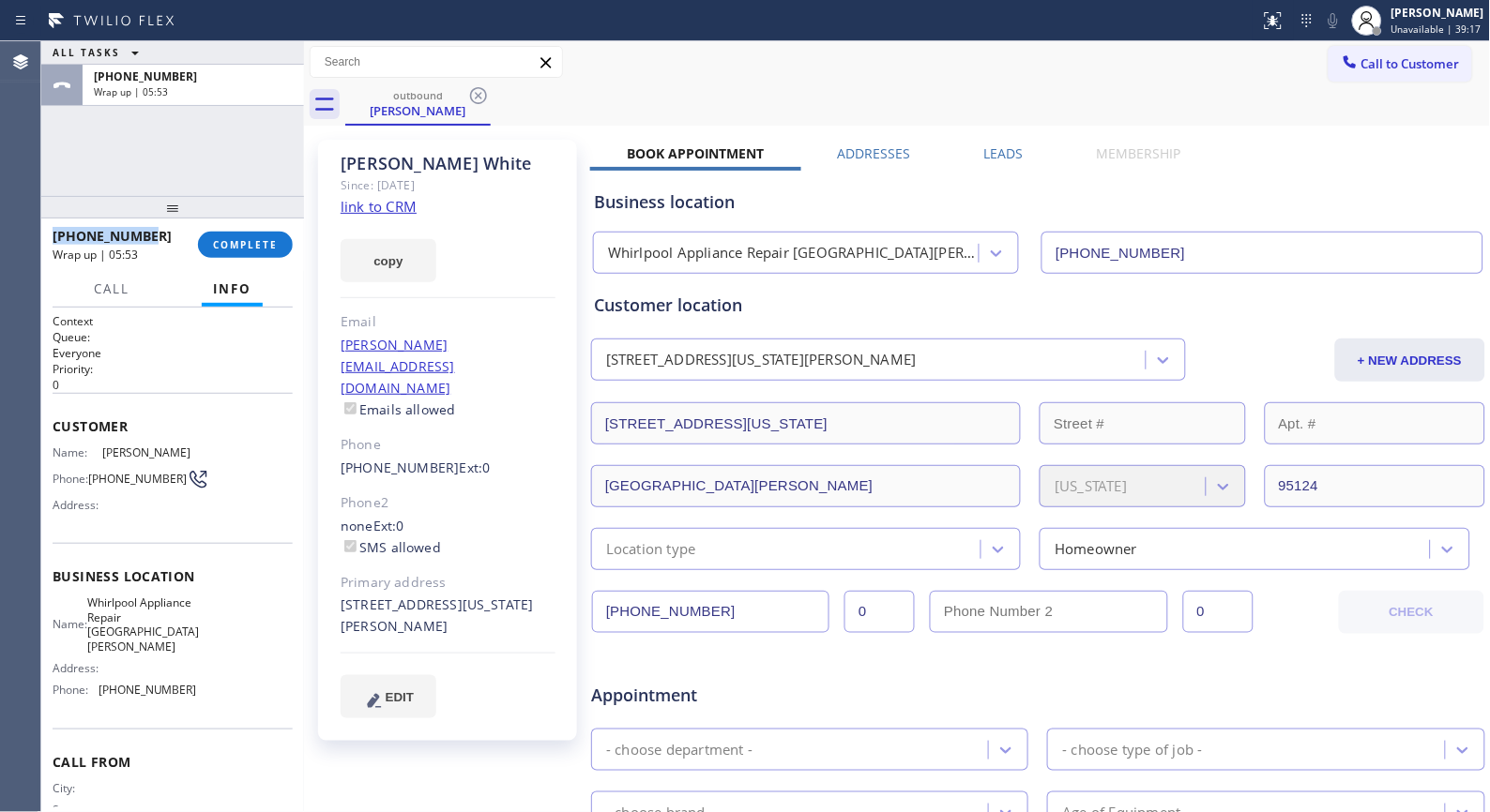
click at [254, 251] on button "COMPLETE" at bounding box center [246, 245] width 95 height 26
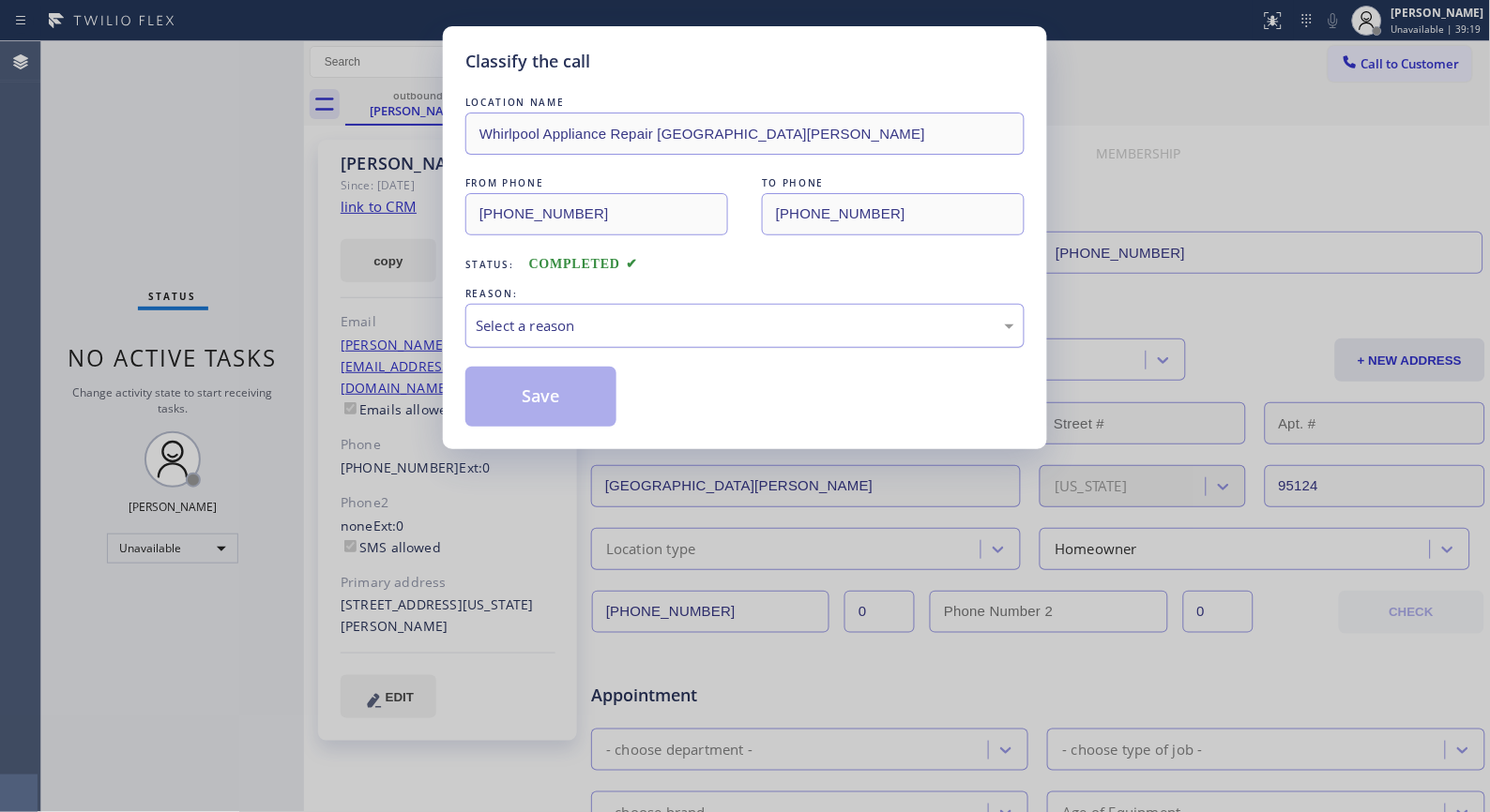
click at [767, 339] on div "Select a reason" at bounding box center [745, 325] width 559 height 44
click at [596, 391] on button "Save" at bounding box center [541, 397] width 151 height 60
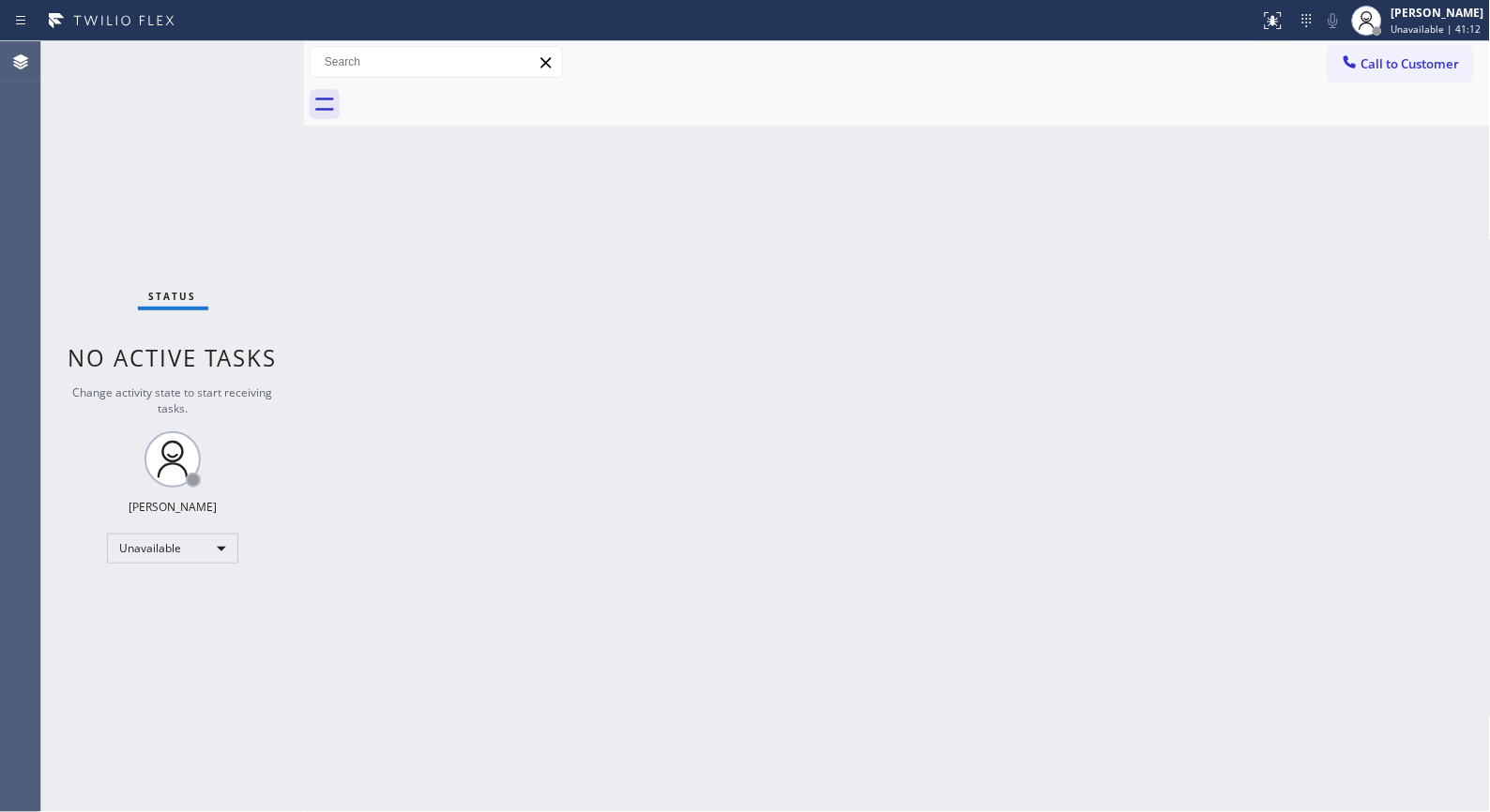
click at [659, 316] on div "Back to Dashboard Change Sender ID Customers Technicians Select a contact Outbo…" at bounding box center [897, 426] width 1186 height 770
click at [781, 413] on div "Back to Dashboard Change Sender ID Customers Technicians Select a contact Outbo…" at bounding box center [897, 426] width 1186 height 770
click at [145, 103] on div "Status No active tasks Change activity state to start receiving tasks. [PERSON_…" at bounding box center [173, 426] width 263 height 770
